Goal: Task Accomplishment & Management: Manage account settings

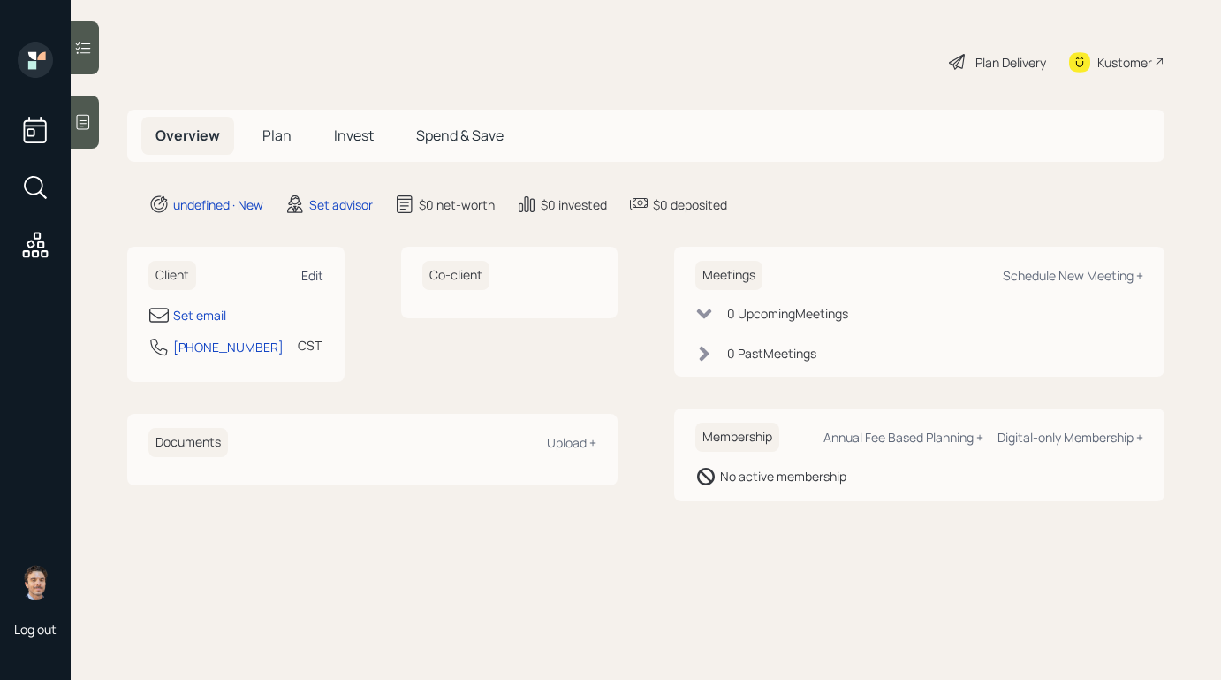
click at [305, 276] on div "Edit" at bounding box center [312, 275] width 22 height 17
select select "America/[GEOGRAPHIC_DATA]"
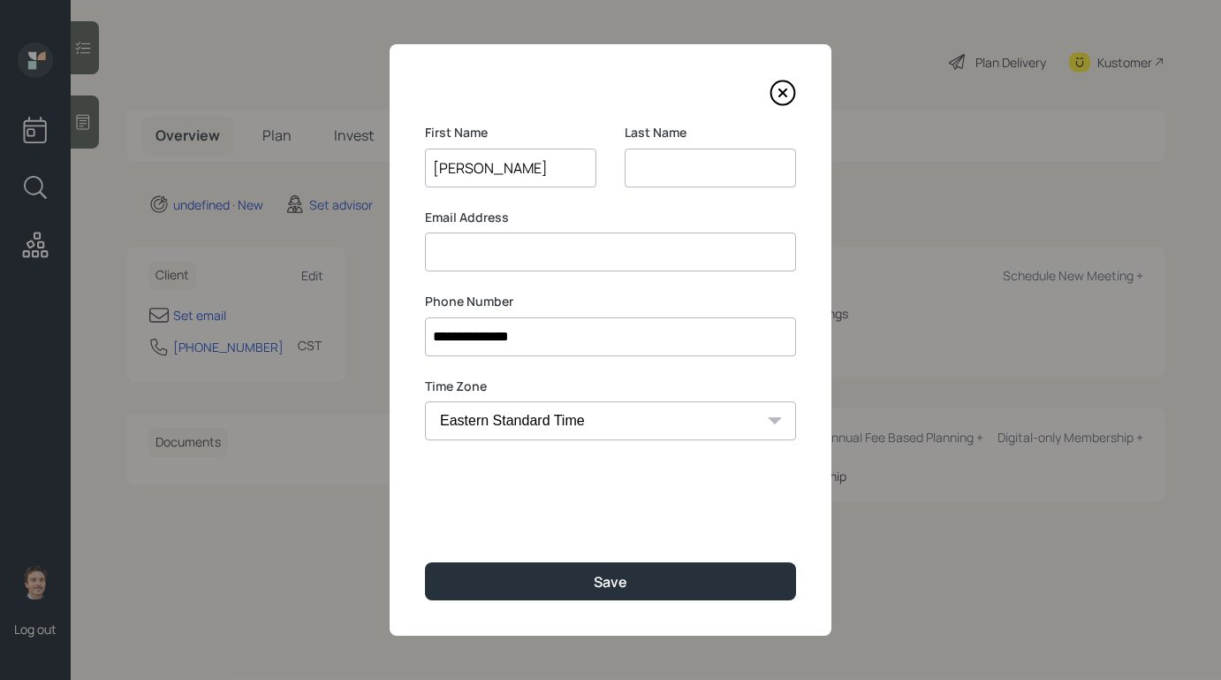
type input "[PERSON_NAME]"
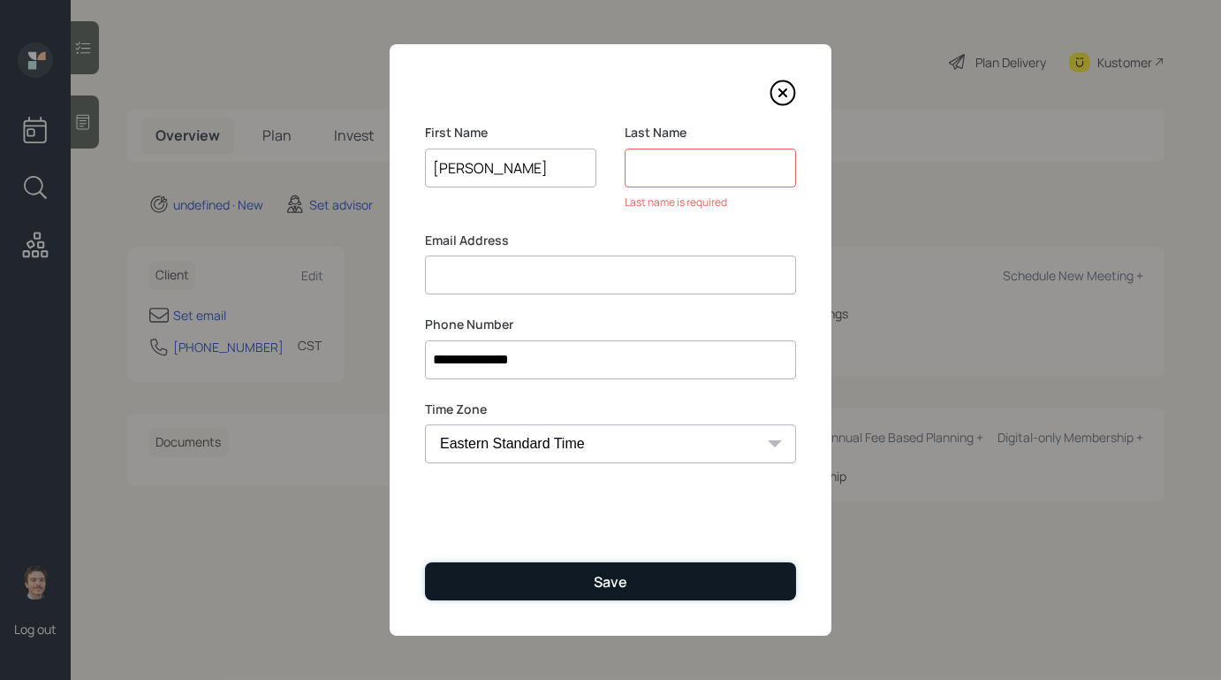
click at [684, 587] on button "Save" at bounding box center [610, 581] width 371 height 38
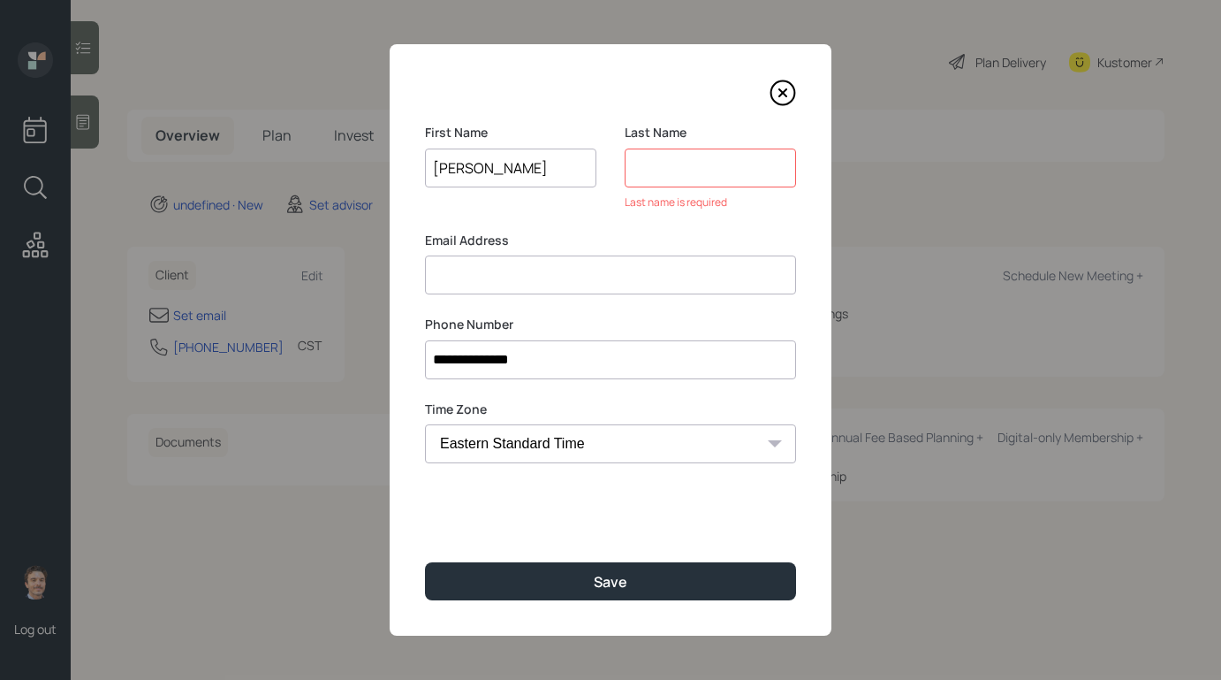
click at [665, 186] on input at bounding box center [710, 167] width 171 height 39
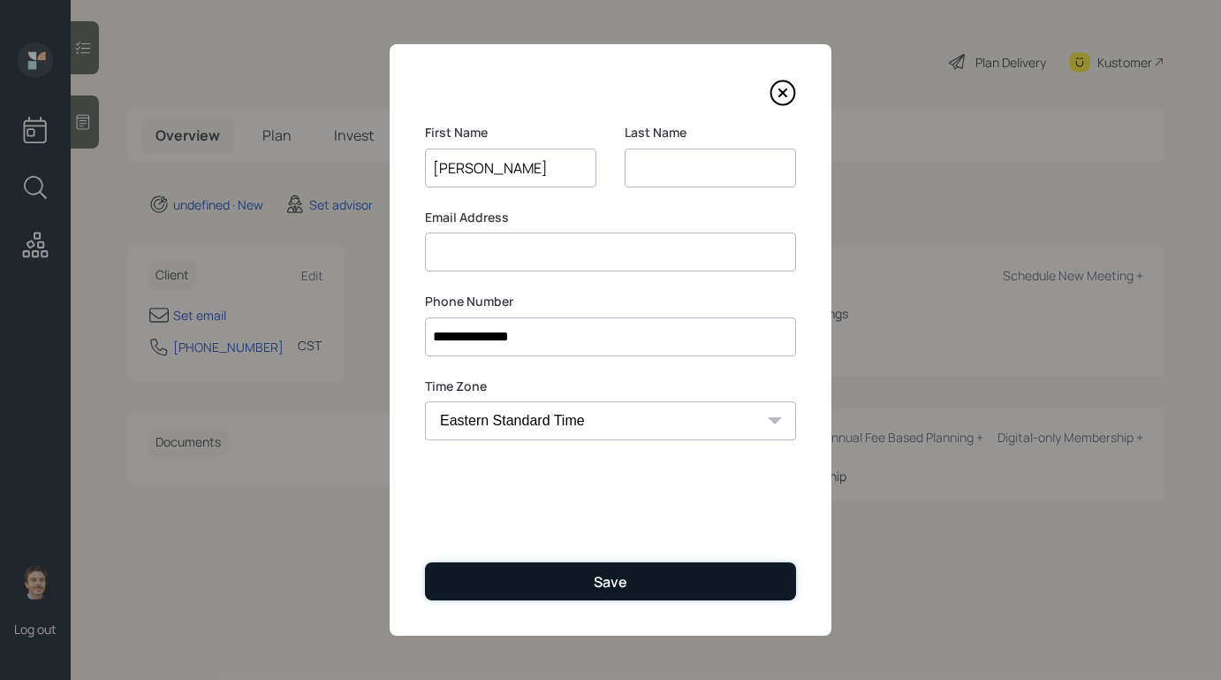
click at [554, 586] on button "Save" at bounding box center [610, 581] width 371 height 38
